Goal: Information Seeking & Learning: Learn about a topic

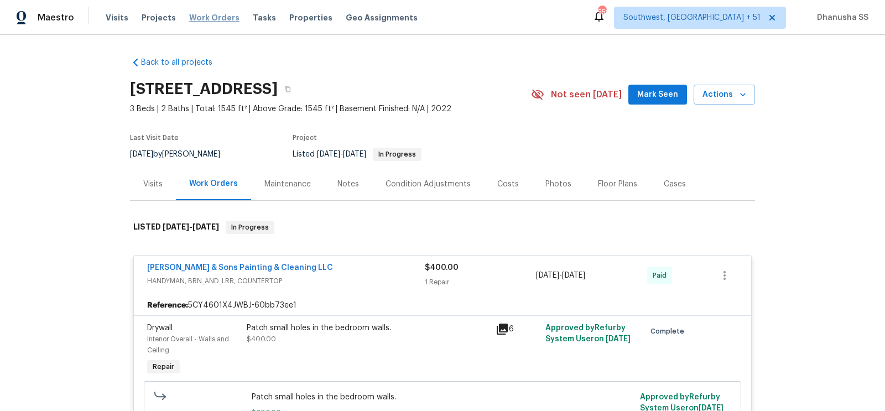
click at [206, 15] on span "Work Orders" at bounding box center [214, 17] width 50 height 11
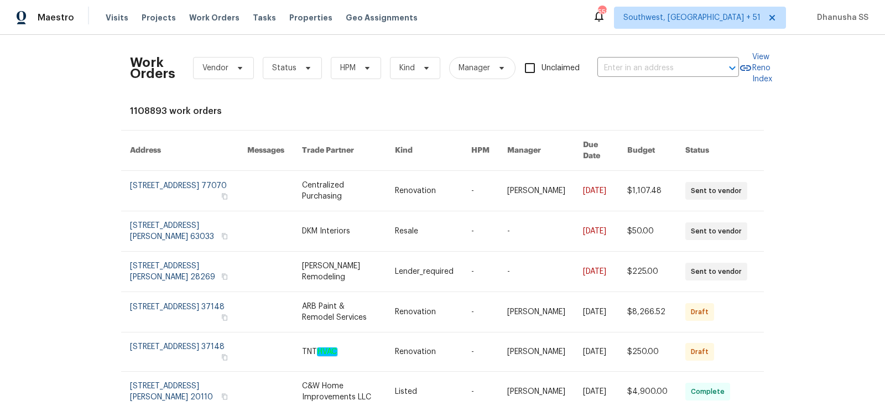
click at [623, 80] on div "Work Orders Vendor Status HPM Kind Manager Unclaimed ​" at bounding box center [434, 68] width 609 height 49
click at [624, 74] on input "text" at bounding box center [652, 68] width 111 height 17
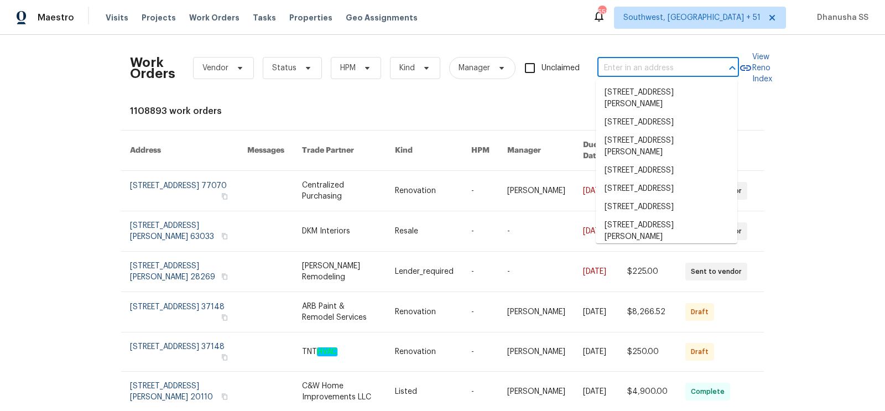
paste input "[STREET_ADDRESS]"
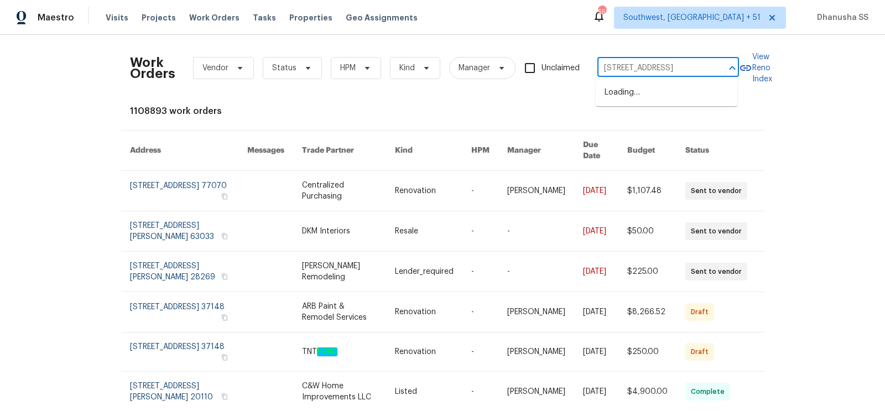
scroll to position [0, 23]
type input "[STREET_ADDRESS]"
click at [626, 91] on li "[STREET_ADDRESS]" at bounding box center [666, 92] width 142 height 18
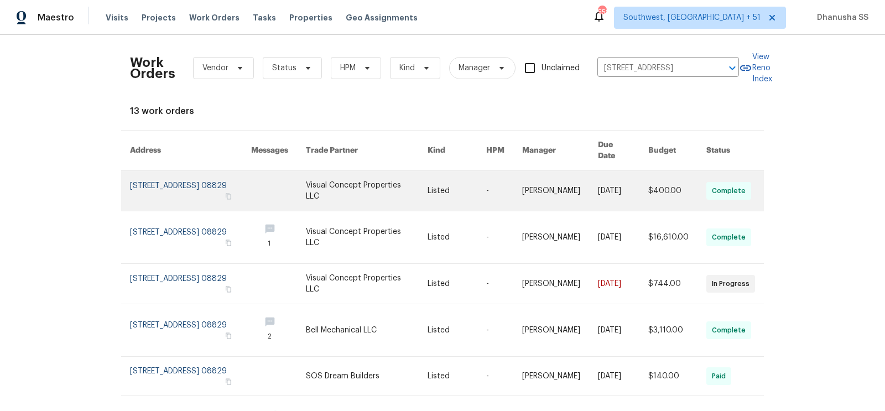
click at [445, 178] on link at bounding box center [456, 191] width 59 height 40
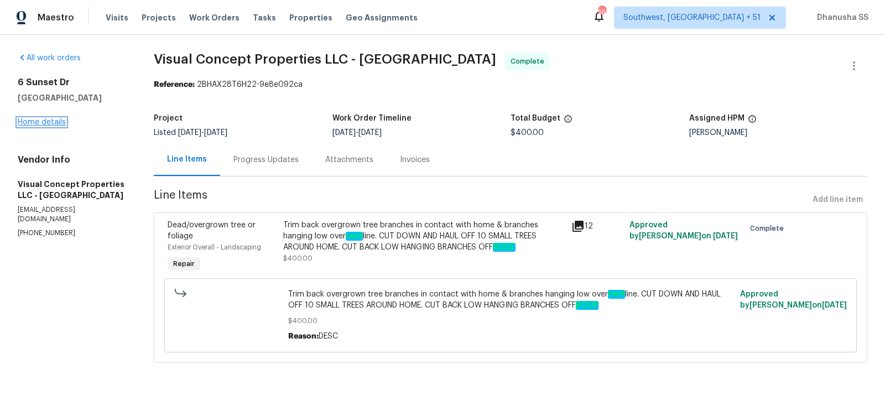
click at [41, 123] on link "Home details" at bounding box center [42, 122] width 48 height 8
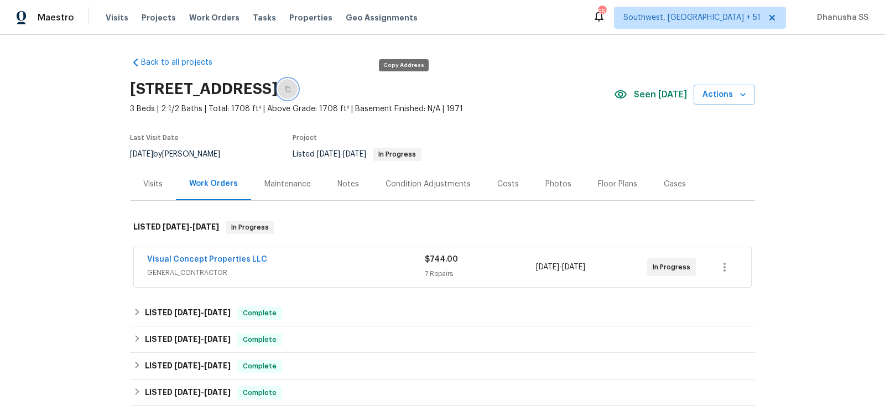
click at [297, 83] on button "button" at bounding box center [288, 89] width 20 height 20
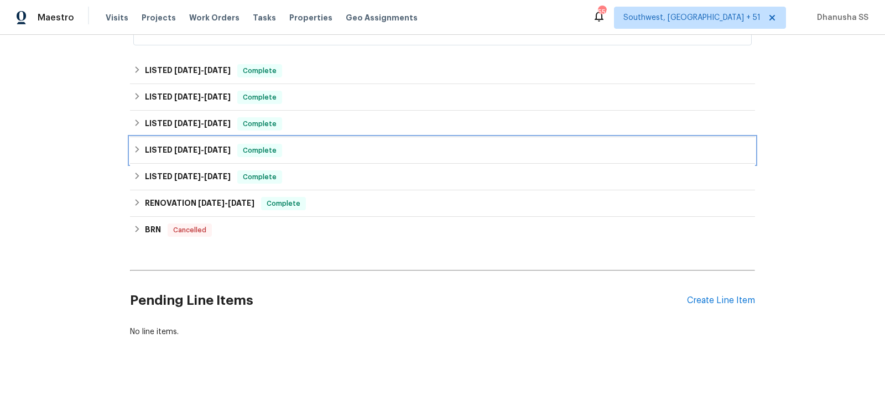
click at [312, 142] on div "LISTED [DATE] - [DATE] Complete" at bounding box center [442, 150] width 625 height 27
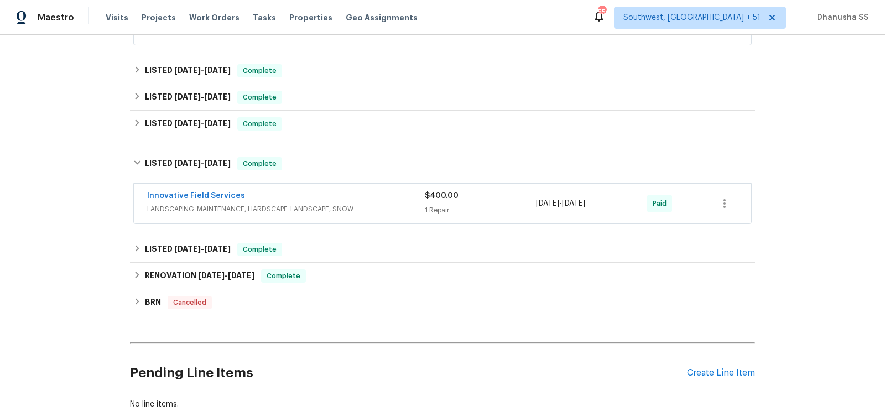
click at [348, 200] on div "Innovative Field Services" at bounding box center [286, 196] width 278 height 13
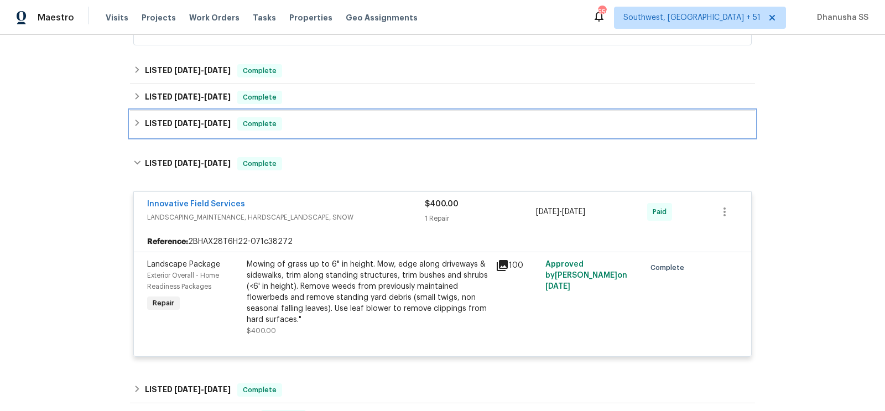
click at [317, 126] on div "LISTED [DATE] - [DATE] Complete" at bounding box center [442, 123] width 618 height 13
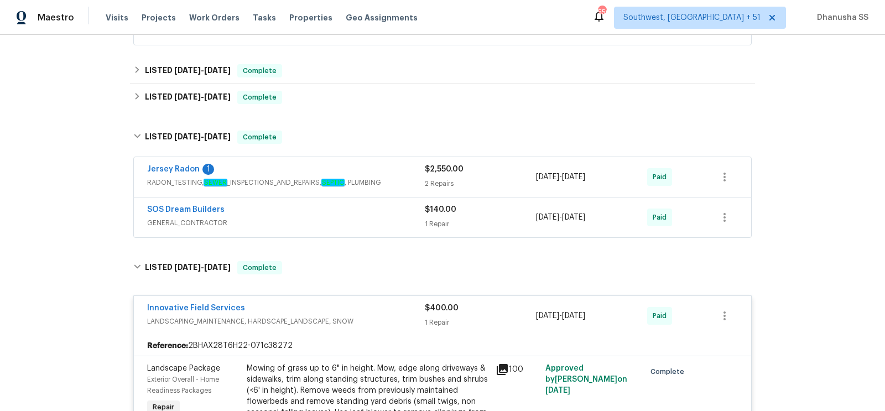
click at [364, 204] on div "SOS Dream Builders" at bounding box center [286, 210] width 278 height 13
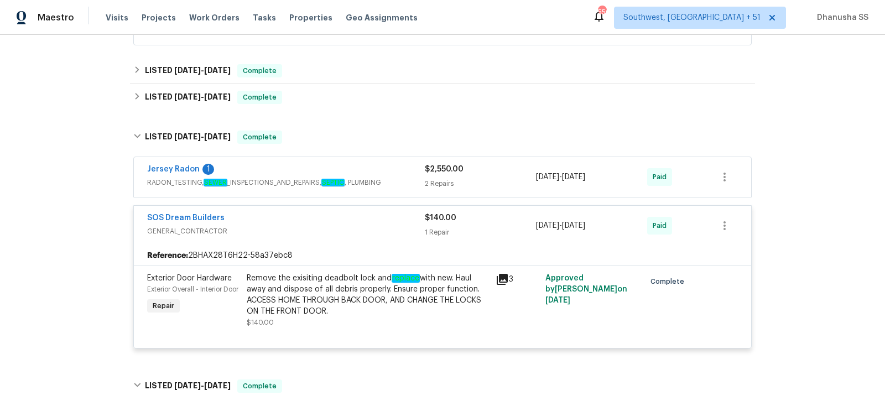
scroll to position [239, 0]
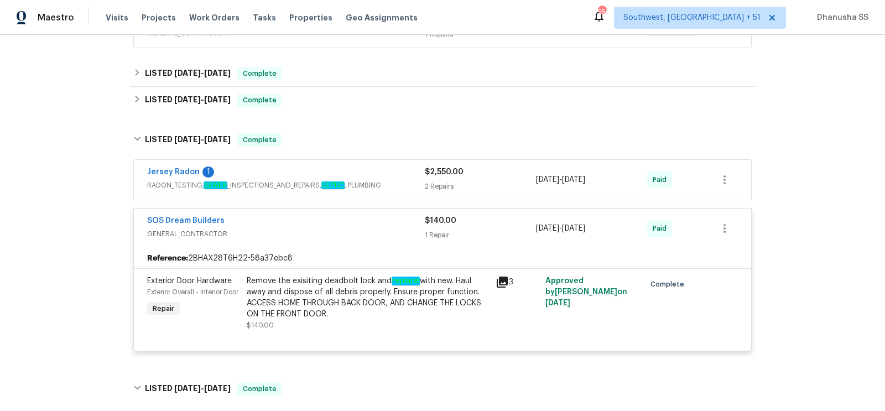
click at [394, 185] on span "RADON_TESTING, SEWER _INSPECTIONS_AND_REPAIRS, SEPTIC , PLUMBING" at bounding box center [286, 185] width 278 height 11
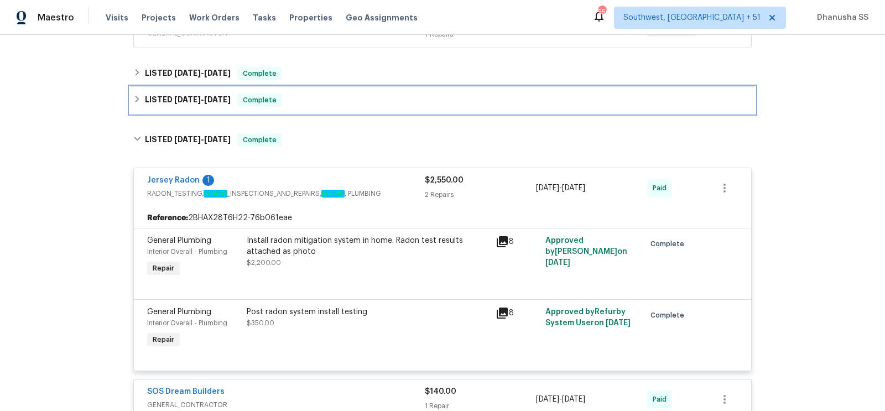
click at [304, 104] on div "LISTED [DATE] - [DATE] Complete" at bounding box center [442, 99] width 618 height 13
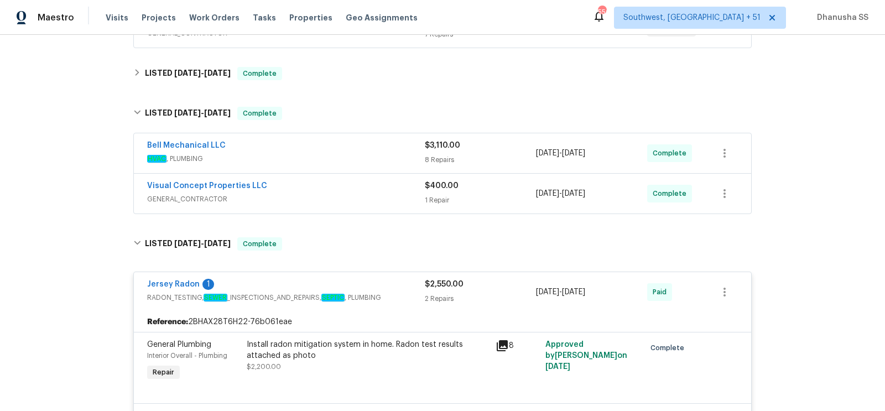
click at [363, 194] on span "GENERAL_CONTRACTOR" at bounding box center [286, 199] width 278 height 11
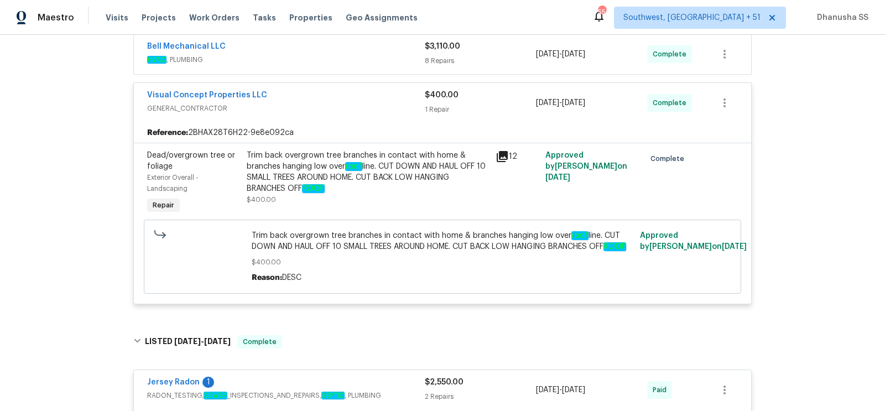
scroll to position [267, 0]
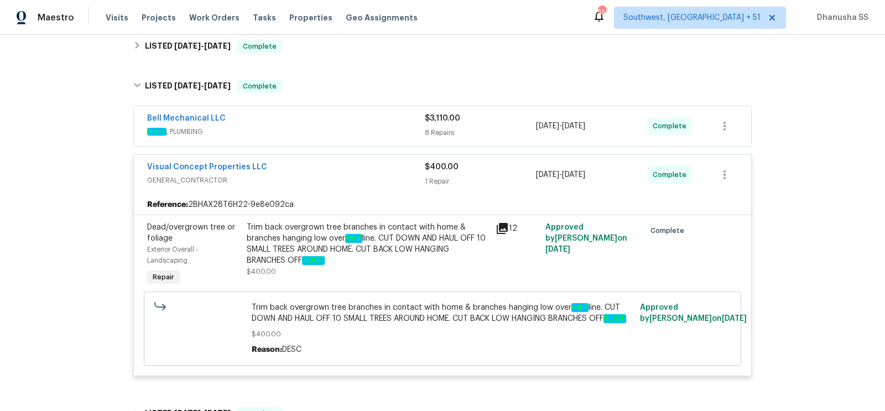
click at [365, 134] on span "HVAC , PLUMBING" at bounding box center [286, 131] width 278 height 11
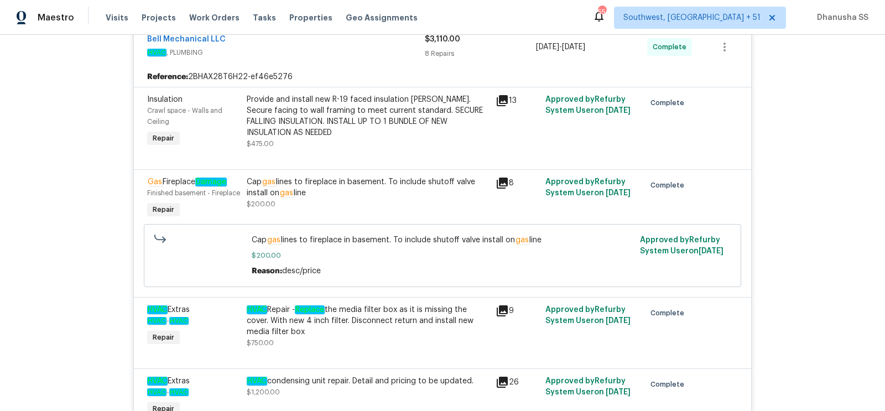
scroll to position [0, 0]
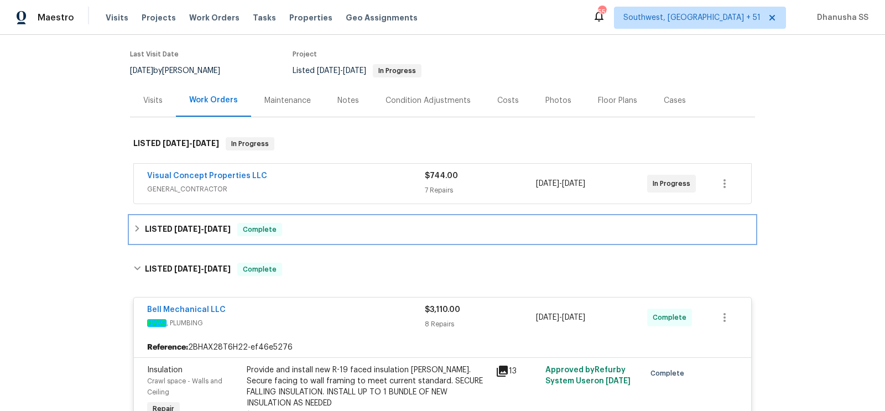
click at [362, 237] on div "LISTED [DATE] - [DATE] Complete" at bounding box center [442, 229] width 625 height 27
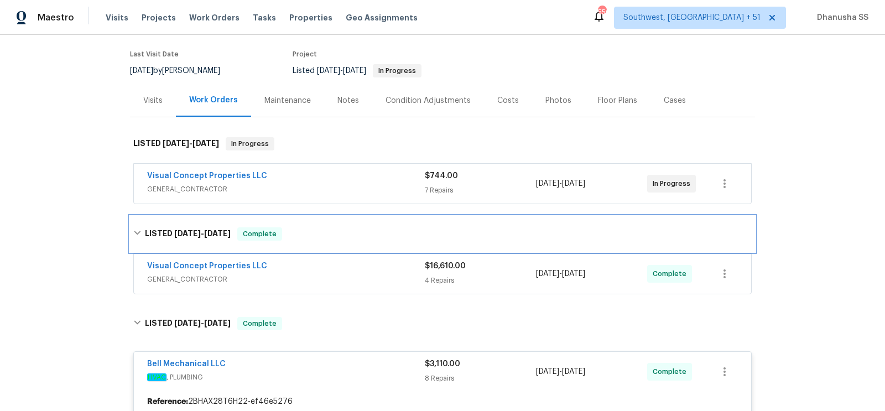
scroll to position [191, 0]
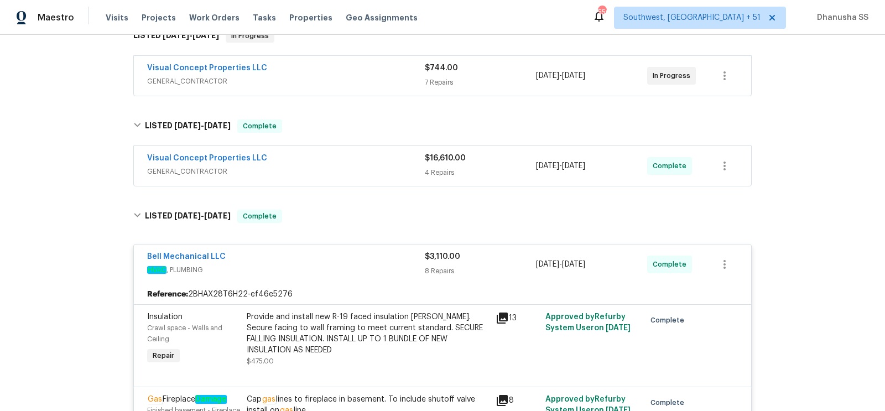
click at [380, 166] on span "GENERAL_CONTRACTOR" at bounding box center [286, 171] width 278 height 11
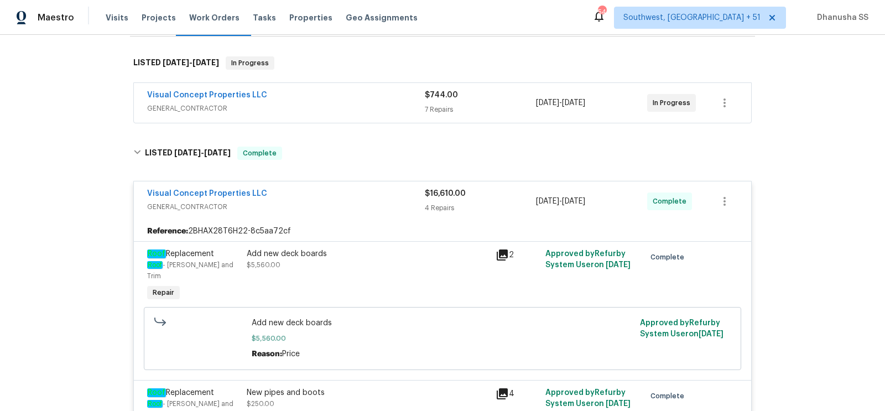
scroll to position [119, 0]
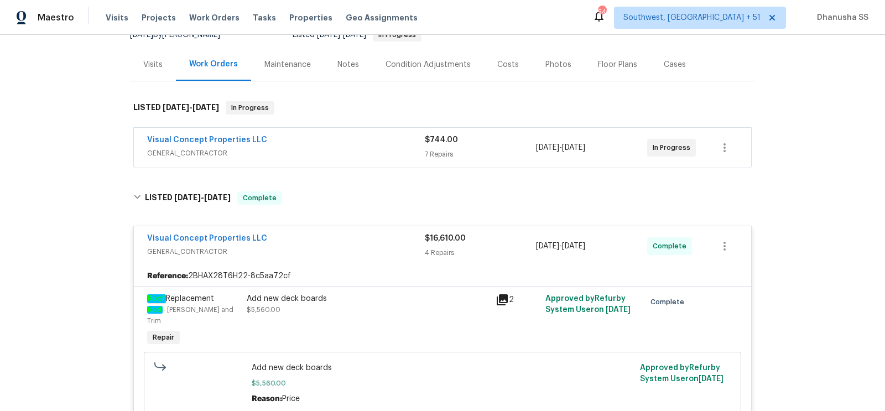
click at [353, 142] on div "Visual Concept Properties LLC" at bounding box center [286, 140] width 278 height 13
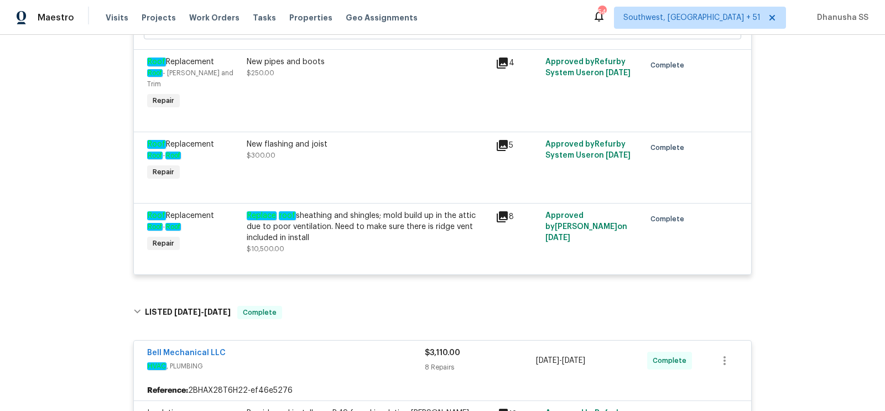
scroll to position [1371, 0]
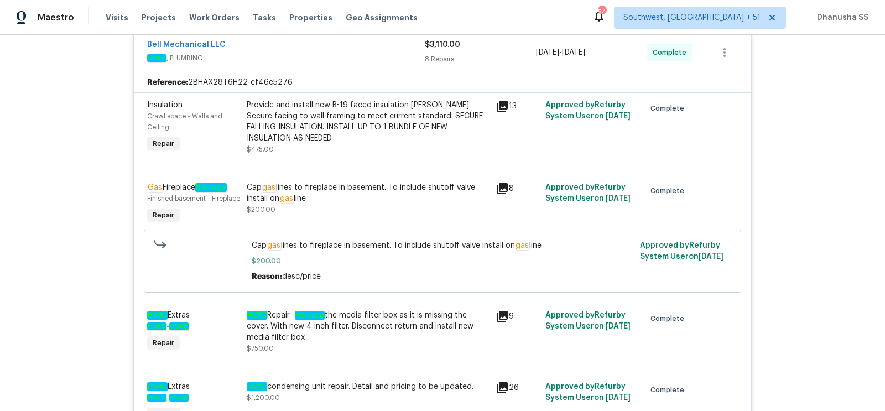
click at [368, 123] on div "Provide and install new R-19 faced insulation [PERSON_NAME]. Secure facing to w…" at bounding box center [368, 127] width 242 height 55
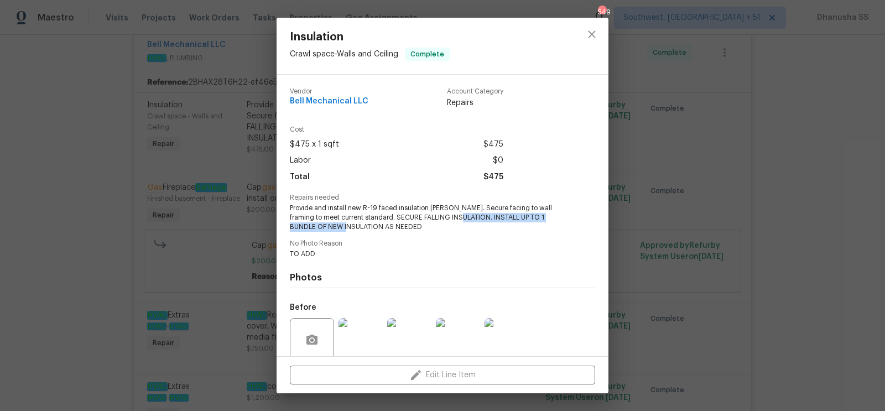
drag, startPoint x: 459, startPoint y: 216, endPoint x: 342, endPoint y: 225, distance: 117.0
click at [342, 225] on span "Provide and install new R-19 faced insulation [PERSON_NAME]. Secure facing to w…" at bounding box center [427, 217] width 275 height 28
copy span "INSTALL UP TO 1 BUNDLE OF NEW INSULATIO"
click at [591, 37] on icon "close" at bounding box center [591, 34] width 13 height 13
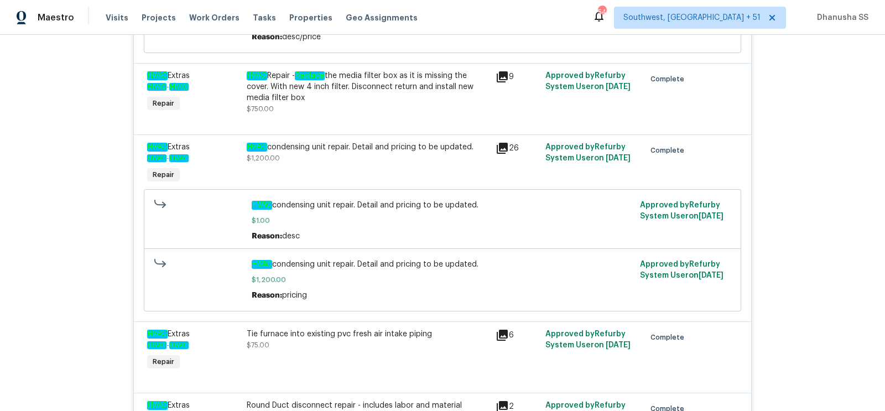
scroll to position [1610, 0]
click at [343, 144] on div "HVAC condensing unit repair. Detail and pricing to be updated. $1,200.00" at bounding box center [367, 164] width 249 height 51
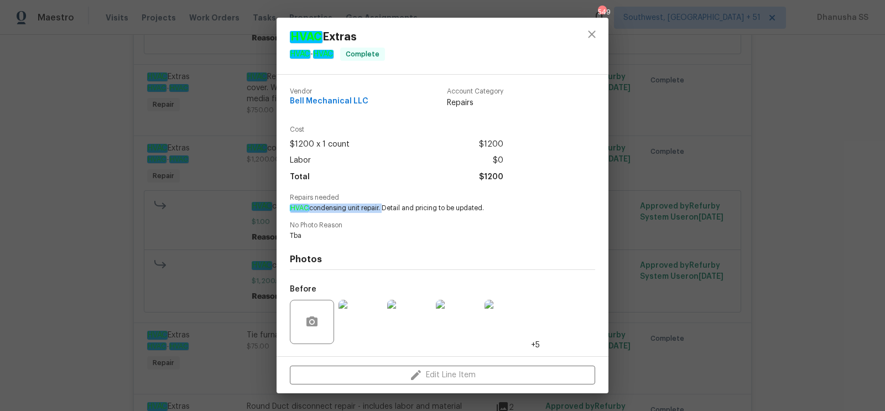
drag, startPoint x: 382, startPoint y: 211, endPoint x: 291, endPoint y: 208, distance: 90.7
click at [291, 208] on span "HVAC condensing unit repair. Detail and pricing to be updated." at bounding box center [427, 207] width 275 height 9
copy span "HVAC condensing unit repair."
click at [581, 40] on button "close" at bounding box center [591, 34] width 27 height 27
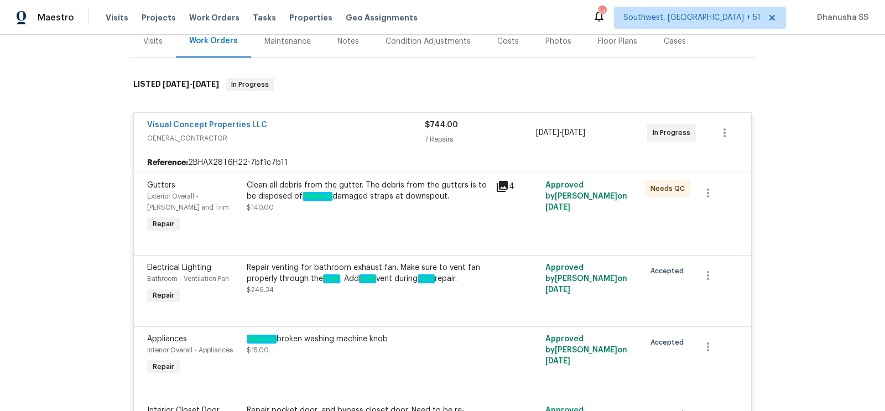
scroll to position [153, 0]
